Goal: Communication & Community: Answer question/provide support

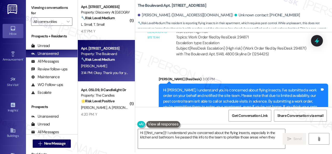
scroll to position [2777, 0]
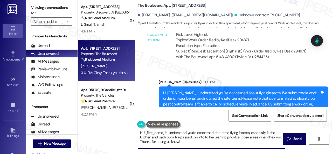
drag, startPoint x: 197, startPoint y: 143, endPoint x: 125, endPoint y: 134, distance: 72.3
click at [116, 134] on div "( 1 ) Apt. 728, 150 Northpark Plaza Drive Property: Discovery At Kingwood 🔧 Ris…" at bounding box center [205, 75] width 255 height 154
paste textarea "ey, I have an update on your concern. The site team stated that they will have …"
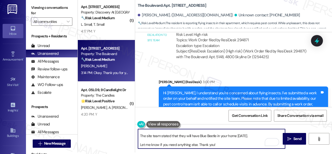
scroll to position [10, 0]
type textarea "Hey, I have an update on your concern. The site team stated that they will have…"
click at [291, 138] on span " Send" at bounding box center [295, 138] width 16 height 5
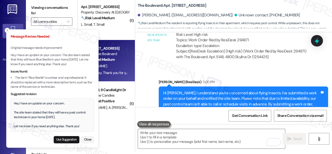
scroll to position [0, 0]
click at [89, 138] on button "Close" at bounding box center [87, 139] width 13 height 7
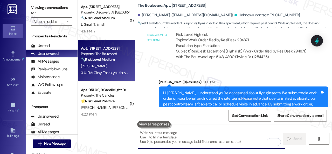
click at [161, 136] on textarea "To enrich screen reader interactions, please activate Accessibility in Grammarl…" at bounding box center [211, 138] width 147 height 19
paste textarea "Hey, I have an update on your concern. The site team stated that they will have…"
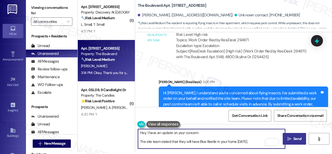
type textarea "Hey, I have an update on your concern. The site team stated that they will have…"
click at [289, 139] on icon "" at bounding box center [290, 139] width 4 height 4
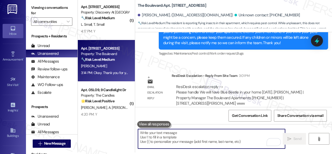
click at [174, 138] on textarea "To enrich screen reader interactions, please activate Accessibility in Grammarl…" at bounding box center [211, 138] width 147 height 19
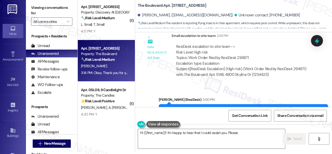
scroll to position [2855, 0]
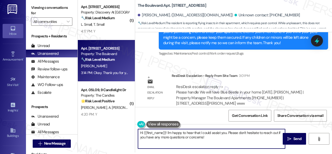
drag, startPoint x: 97, startPoint y: 135, endPoint x: 120, endPoint y: 134, distance: 23.7
click at [96, 135] on div "( 1 ) Apt. 728, 150 Northpark Plaza Drive Property: Discovery At Kingwood 🔧 Ris…" at bounding box center [205, 75] width 255 height 154
paste textarea "ey, I have an update on your concern. The site team stated that they will have …"
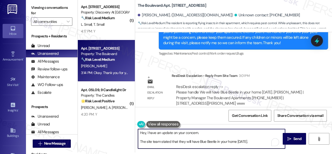
scroll to position [0, 0]
type textarea "Hey, I have an update on your concern. The site team stated that they will have…"
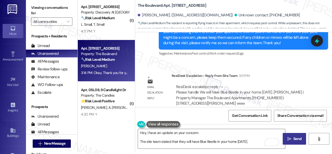
click at [292, 135] on button " Send" at bounding box center [294, 139] width 23 height 12
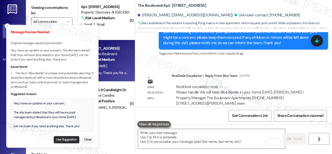
click at [65, 139] on button "Use Suggestion" at bounding box center [67, 139] width 26 height 7
type textarea "Hey, I have an update on your concern. The site team stated that they will have…"
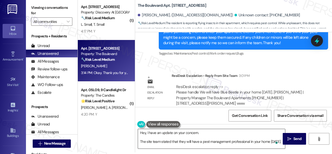
click at [183, 143] on textarea "Hey, I have an update on your concern. The site team stated that they will have…" at bounding box center [211, 138] width 147 height 19
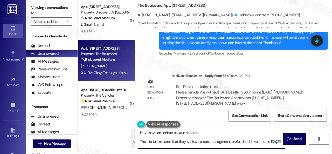
click at [189, 144] on textarea "Hey, I have an update on your concern. The site team stated that they will have…" at bounding box center [211, 138] width 147 height 19
click at [291, 136] on button " Send" at bounding box center [294, 139] width 23 height 12
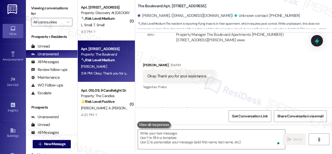
scroll to position [2, 0]
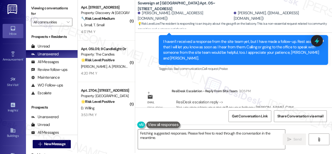
scroll to position [2, 0]
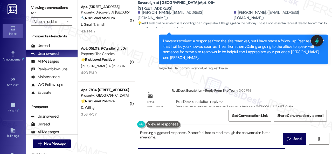
drag, startPoint x: 125, startPoint y: 135, endPoint x: 94, endPoint y: 133, distance: 31.2
click at [94, 133] on div "( 1 ) Apt. 728, 150 Northpark Plaza Drive Property: Discovery At Kingwood 🔧 Ris…" at bounding box center [205, 75] width 255 height 154
paste textarea "ey, I have an update on your concern. The site team stated that you may store y…"
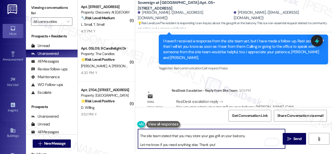
scroll to position [10, 0]
type textarea "Hey, I have an update on your concern. The site team stated that you may store …"
click at [294, 137] on span "Send" at bounding box center [298, 138] width 8 height 5
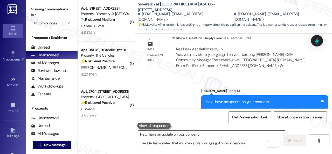
scroll to position [3930, 0]
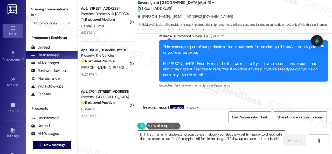
scroll to position [3145, 0]
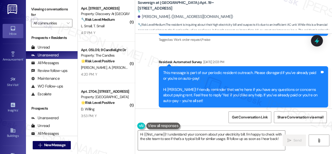
drag, startPoint x: 167, startPoint y: 135, endPoint x: 176, endPoint y: 154, distance: 21.3
click at [176, 154] on html "Inbox Go to Inbox Announcement • Send A Text Announcement Site Visit • Go to Si…" at bounding box center [166, 77] width 332 height 154
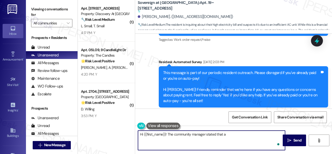
paste textarea "s a resident I was paying $120 but I can put in a work order for you so we can …"
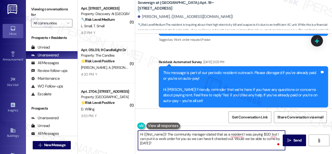
click at [245, 135] on textarea "Hi {{first_name}}! The community manager stated that as a resident I was paying…" at bounding box center [211, 140] width 147 height 19
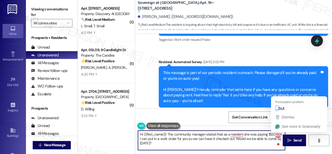
click at [279, 135] on textarea "Hi {{first_name}}! The community manager stated that as a resident she was payi…" at bounding box center [211, 140] width 147 height 19
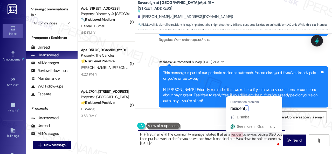
click at [232, 135] on textarea "Hi {{first_name}}! The community manager stated that as a resident she was payi…" at bounding box center [211, 140] width 147 height 19
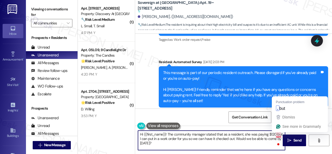
click at [279, 133] on textarea "Hi {{first_name}}! The community manager stated that as a resident, she was pay…" at bounding box center [211, 140] width 147 height 19
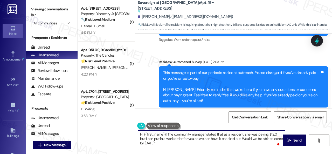
drag, startPoint x: 141, startPoint y: 139, endPoint x: 138, endPoint y: 139, distance: 3.6
click at [138, 139] on div "Hi {{first_name}}! The community manager stated that as a resident, she was pay…" at bounding box center [209, 140] width 148 height 20
click at [200, 139] on textarea "Hi {{first_name}}! The community manager stated that as a resident, she was pay…" at bounding box center [211, 140] width 147 height 19
click at [255, 140] on textarea "Hi {{first_name}}! The community manager stated that as a resident, she was pay…" at bounding box center [211, 140] width 147 height 19
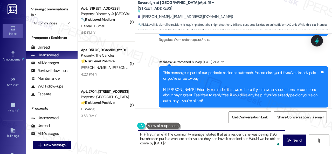
click at [255, 140] on textarea "Hi {{first_name}}! The community manager stated that as a resident, she was pay…" at bounding box center [211, 140] width 147 height 19
click at [242, 143] on textarea "Hi {{first_name}}! The community manager stated that as a resident, she was pay…" at bounding box center [211, 140] width 147 height 19
type textarea "Hi {{first_name}}! The community manager stated that as a resident, she was pay…"
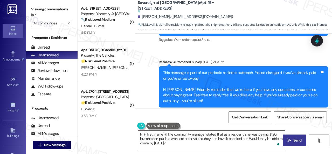
drag, startPoint x: 291, startPoint y: 140, endPoint x: 295, endPoint y: 135, distance: 5.6
click at [293, 140] on span "Send" at bounding box center [298, 140] width 10 height 5
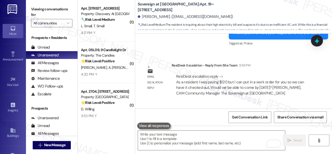
scroll to position [3644, 0]
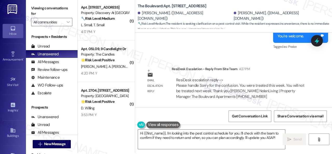
scroll to position [2, 0]
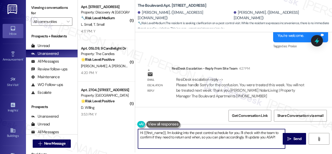
drag, startPoint x: 277, startPoint y: 137, endPoint x: 124, endPoint y: 122, distance: 153.7
click at [124, 122] on div "( 1 ) Apt. 728, [STREET_ADDRESS] Property: Discovery At [GEOGRAPHIC_DATA] 🔧 Ris…" at bounding box center [205, 75] width 255 height 154
paste textarea "ey, I have an update on your concern. The site team stated that they are sorry …"
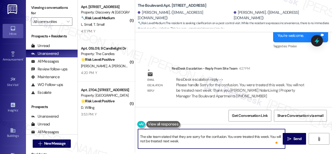
scroll to position [0, 0]
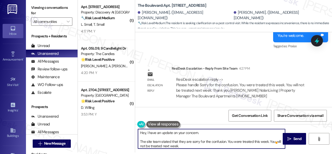
click at [228, 141] on textarea "Hey, I have an update on your concern. The site team stated that they are sorry…" at bounding box center [211, 138] width 147 height 19
click at [228, 146] on textarea "Hey, I have an update on your concern. The site team stated that they are sorry…" at bounding box center [211, 138] width 147 height 19
type textarea "Hey, I have an update on your concern. The site team stated that they are sorry…"
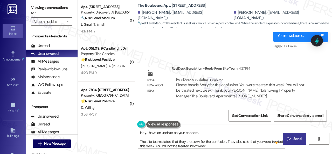
click at [297, 140] on span "Send" at bounding box center [298, 138] width 8 height 5
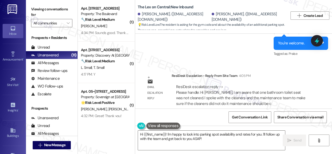
scroll to position [2, 0]
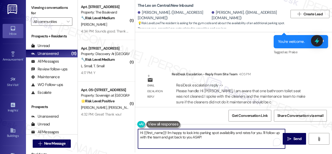
drag, startPoint x: 173, startPoint y: 134, endPoint x: 131, endPoint y: 130, distance: 42.5
click at [124, 132] on div "( 1 ) Apt. 5148, 4800 Skyline Dr Property: The Boulevard 🔧 Risk Level: Medium T…" at bounding box center [205, 75] width 255 height 154
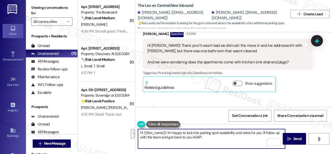
scroll to position [156, 0]
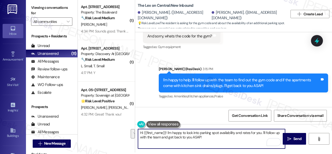
click at [205, 143] on textarea "Hi {{first_name}}! I'm happy to look into parking spot availability and rates f…" at bounding box center [211, 138] width 147 height 19
drag, startPoint x: 206, startPoint y: 141, endPoint x: 115, endPoint y: 122, distance: 92.9
click at [115, 122] on div "( 1 ) Apt. 5148, 4800 Skyline Dr Property: The Boulevard 🔧 Risk Level: Medium T…" at bounding box center [205, 75] width 255 height 154
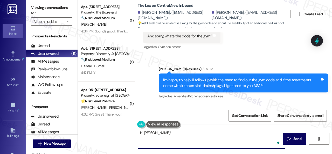
paste textarea "The community manager stated that she is aware that one bathroom toilet seat wa…"
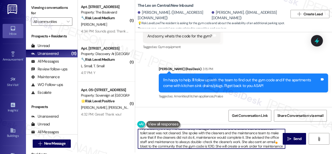
scroll to position [0, 0]
drag, startPoint x: 153, startPoint y: 133, endPoint x: 190, endPoint y: 132, distance: 37.2
click at [190, 132] on textarea "Hi Eleni! The community manager stated that she is aware that one bathroom toil…" at bounding box center [211, 138] width 147 height 19
type textarea "Hi Eleni! Myesha stated that she is aware that one bathroom toilet seat was not…"
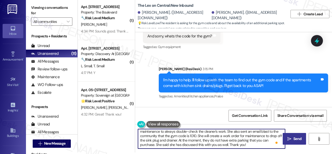
click at [291, 138] on span " Send" at bounding box center [295, 138] width 16 height 5
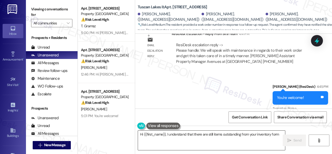
scroll to position [1177, 0]
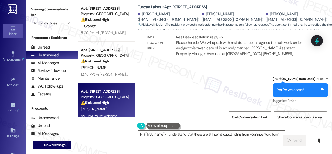
drag, startPoint x: 156, startPoint y: 147, endPoint x: 114, endPoint y: 113, distance: 54.0
click at [123, 123] on div "Apt. 5680B2, 5800 Great Northern Boulevard Property: Butternut Ridge ⚠️ Risk Le…" at bounding box center [205, 77] width 255 height 154
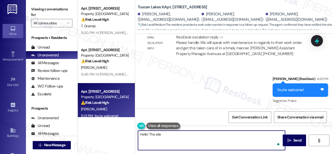
type textarea "Hello! The site"
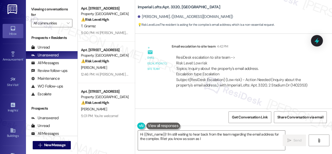
scroll to position [1377, 0]
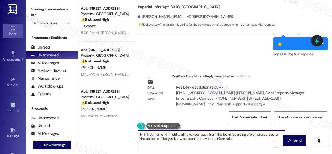
drag, startPoint x: 169, startPoint y: 133, endPoint x: 244, endPoint y: 141, distance: 75.4
click at [244, 141] on textarea "Hi {{first_name}}! I'm still waiting to hear back from the team regarding the e…" at bounding box center [211, 140] width 147 height 19
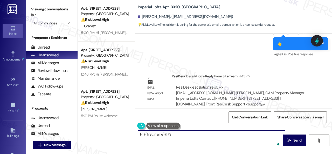
paste textarea "[EMAIL_ADDRESS][DOMAIN_NAME]"
type textarea "Hi {{first_name}}! It's [EMAIL_ADDRESS][DOMAIN_NAME] . Thank you!"
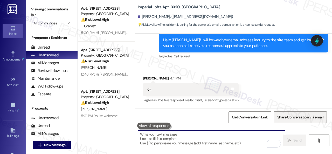
scroll to position [1211, 0]
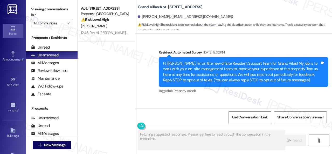
scroll to position [3056, 0]
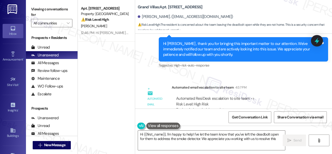
type textarea "Hi {{first_name}}, I'm happy to help! I've let the team know that you've left t…"
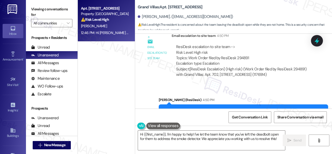
scroll to position [2796, 0]
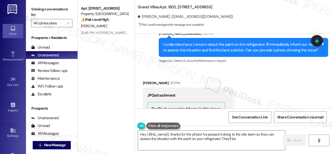
scroll to position [916, 0]
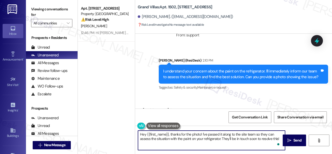
drag, startPoint x: 173, startPoint y: 135, endPoint x: 281, endPoint y: 140, distance: 107.7
click at [281, 140] on textarea "Hey {{first_name}}, thanks for the photo! I've passed it along to the site team…" at bounding box center [211, 140] width 147 height 19
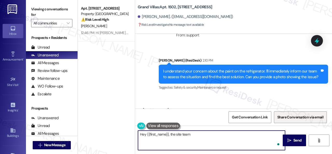
paste textarea "will note on the record that our technicians did the paint."
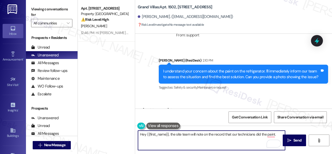
click at [234, 135] on textarea "Hey {{first_name}}, the site team will note on the record that our technicians …" at bounding box center [211, 140] width 147 height 19
click at [279, 133] on textarea "Hey {{first_name}}, the site team will note on the record that their technician…" at bounding box center [211, 140] width 147 height 19
type textarea "Hey {{first_name}}, the site team will note on the record that their technician…"
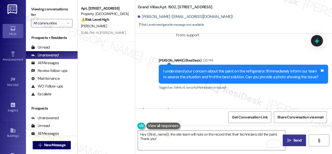
click at [295, 138] on span "Send" at bounding box center [298, 140] width 8 height 5
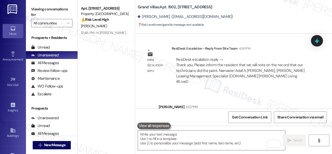
scroll to position [1166, 0]
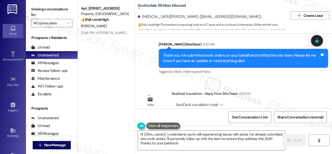
scroll to position [678, 0]
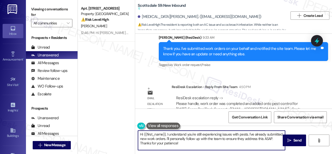
drag, startPoint x: 167, startPoint y: 134, endPoint x: 198, endPoint y: 147, distance: 33.6
click at [199, 149] on textarea "Hi {{first_name}}, I understand you're still experiencing issues with pests. I'…" at bounding box center [211, 140] width 147 height 19
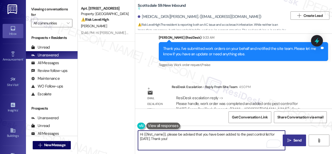
type textarea "Hi {{first_name}}, please be advised that you have been added to the pest contr…"
click at [292, 143] on button " Send" at bounding box center [294, 141] width 23 height 12
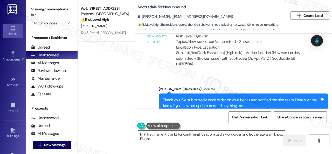
scroll to position [385, 0]
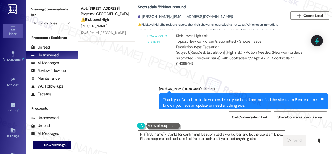
type textarea "Hi {{first_name}}, thanks for confirming! I've submitted a work order and let t…"
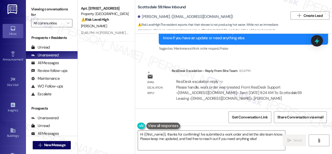
scroll to position [453, 0]
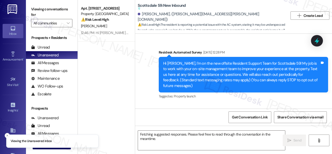
scroll to position [1107, 0]
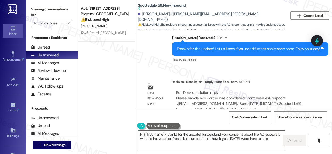
type textarea "Hi {{first_name}}, thanks for the update! I understand your concerns about the …"
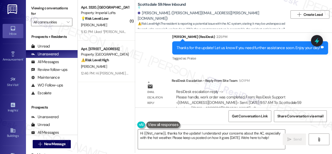
scroll to position [2, 0]
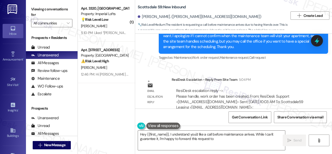
scroll to position [933, 0]
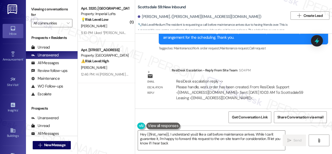
type textarea "Hey {{first_name}}, I understand you'd like a call before maintenance arrives. …"
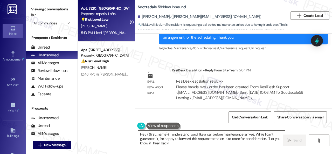
click at [114, 27] on div "E. Agholor" at bounding box center [105, 26] width 49 height 6
type textarea "Fetching suggested responses. Please feel free to read through the conversation…"
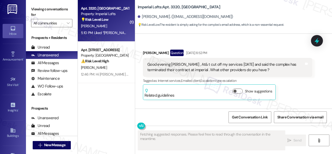
scroll to position [1465, 0]
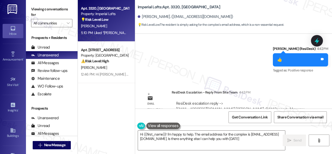
type textarea "Hi {{first_name}}! I'm happy to help. The email address for the complex is impe…"
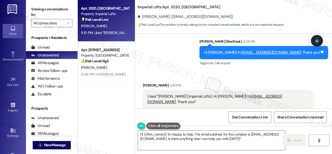
click at [221, 79] on div "Received via SMS Emmanuel Agholor 5:10 PM Liked “Sarah (Imperial Lofts): Hi Emm…" at bounding box center [227, 100] width 177 height 42
click at [187, 71] on div "Received via SMS Emmanuel Agholor 5:10 PM Liked “Sarah (Imperial Lofts): Hi Emm…" at bounding box center [233, 95] width 197 height 49
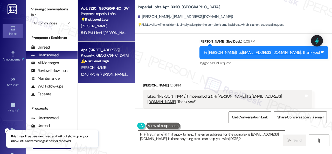
click at [116, 63] on div "⚠️ Risk Level: High The resident reports standing water and mold in the dishwas…" at bounding box center [105, 60] width 48 height 5
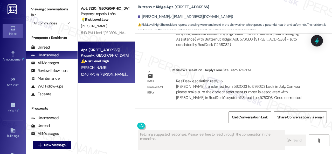
scroll to position [1461, 0]
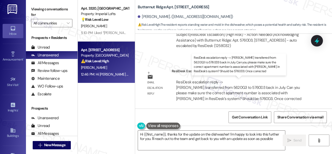
type textarea "Hi {{first_name}}, thanks for the update on the dishwasher! I'm happy to look i…"
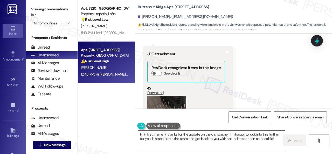
scroll to position [1175, 0]
click at [179, 5] on b "Butternut Ridge: Apt. 5760D3, 5800 Great Northern Boulevard" at bounding box center [173, 6] width 71 height 5
copy b "5760D3"
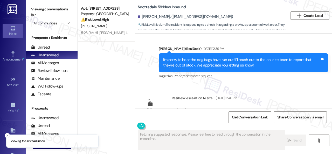
scroll to position [435, 0]
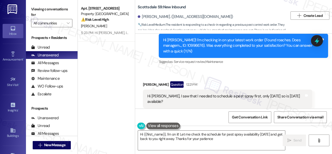
type textarea "Hi {{first_name}}, I'm on it! Let me check the schedule for pest spray availabi…"
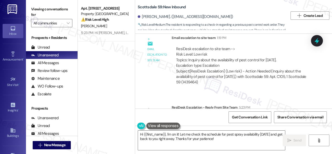
scroll to position [607, 0]
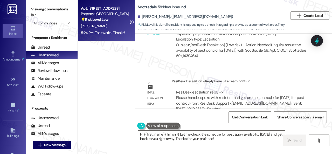
click at [121, 26] on div "[PERSON_NAME]" at bounding box center [105, 26] width 49 height 6
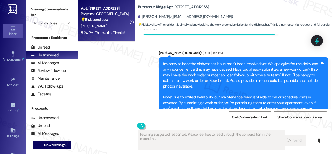
scroll to position [1582, 0]
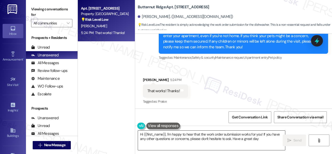
type textarea "Hi {{first_name}}, I'm happy to hear that the work order submission works for y…"
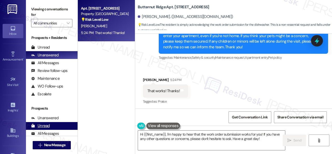
drag, startPoint x: 259, startPoint y: 139, endPoint x: 70, endPoint y: 126, distance: 189.8
click at [109, 135] on div "Apt. [STREET_ADDRESS] Property: [GEOGRAPHIC_DATA] 💡 Risk Level: Low The residen…" at bounding box center [205, 77] width 255 height 154
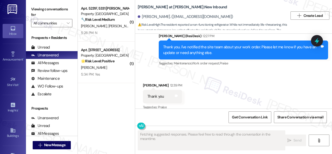
scroll to position [564, 0]
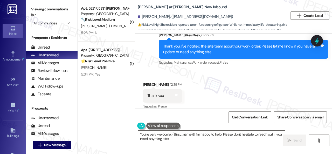
type textarea "You're very welcome, {{first_name}}! I'm happy to help. Please don't hesitate t…"
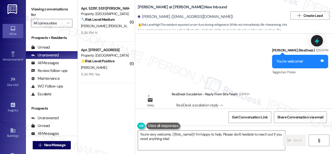
scroll to position [661, 0]
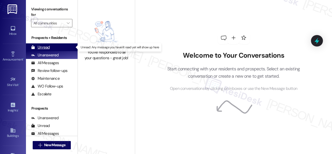
click at [42, 46] on div "Unread" at bounding box center [40, 47] width 19 height 5
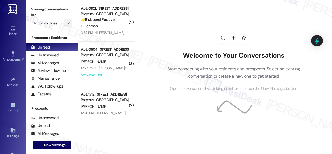
click at [70, 22] on span "" at bounding box center [68, 23] width 5 height 8
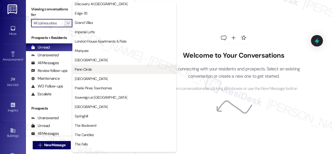
scroll to position [103, 0]
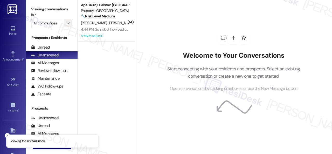
click at [66, 22] on span "" at bounding box center [68, 23] width 5 height 8
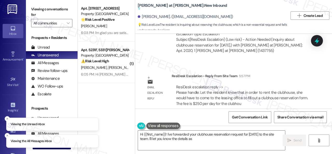
scroll to position [1155, 0]
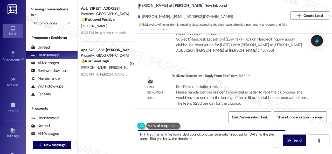
drag, startPoint x: 166, startPoint y: 134, endPoint x: 99, endPoint y: 118, distance: 69.2
click at [99, 118] on div "Apt. 5700G1, 5800 Great Northern Boulevard Property: Butternut Ridge 🌟 Risk Lev…" at bounding box center [205, 77] width 255 height 154
paste textarea "ey, I have an update on your concern. The site team stated that in order to ren…"
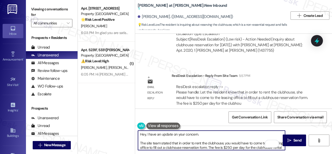
scroll to position [0, 0]
type textarea "Hey, I have an update on your concern. The site team stated that in order to re…"
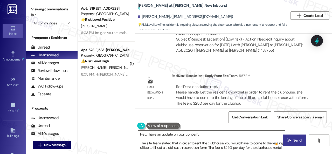
click at [291, 137] on button " Send" at bounding box center [294, 141] width 23 height 12
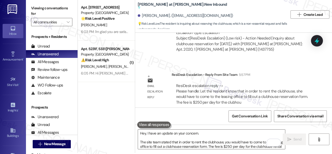
scroll to position [2, 0]
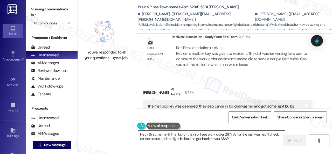
scroll to position [1059, 0]
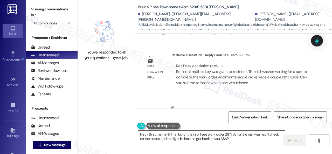
drag, startPoint x: 236, startPoint y: 139, endPoint x: 84, endPoint y: 125, distance: 152.3
click at [87, 127] on div "You've responded to all your questions - great job! [GEOGRAPHIC_DATA]: Apt. 523…" at bounding box center [205, 77] width 255 height 154
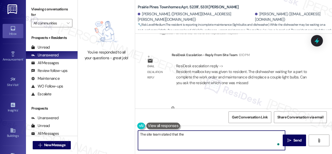
paste textarea "dishwasher waiting for a part to complete the work order and maintenance did re…"
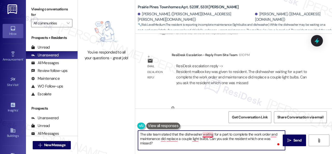
click at [208, 136] on textarea "The site team stated that the dishwasher waiting for a part to complete the wor…" at bounding box center [211, 140] width 147 height 19
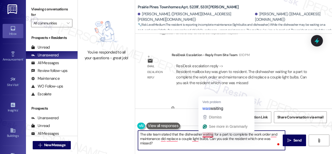
click at [208, 135] on textarea "The site team stated that the dishwasher waiting for a part to complete the wor…" at bounding box center [211, 140] width 147 height 19
click at [203, 136] on textarea "The site team stated that the dishwasher waiting for a part to complete the wor…" at bounding box center [211, 140] width 147 height 19
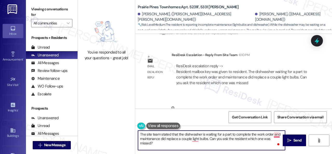
click at [277, 134] on textarea "The site team stated that the dishwasher is waiting for a part to complete the …" at bounding box center [211, 140] width 147 height 19
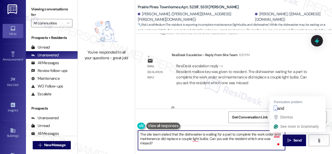
click at [279, 135] on textarea "The site team stated that the dishwasher is waiting for a part to complete the …" at bounding box center [211, 140] width 147 height 19
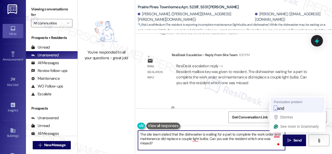
type textarea "The site team stated that the dishwasher is waiting for a part to complete the …"
